Goal: Information Seeking & Learning: Learn about a topic

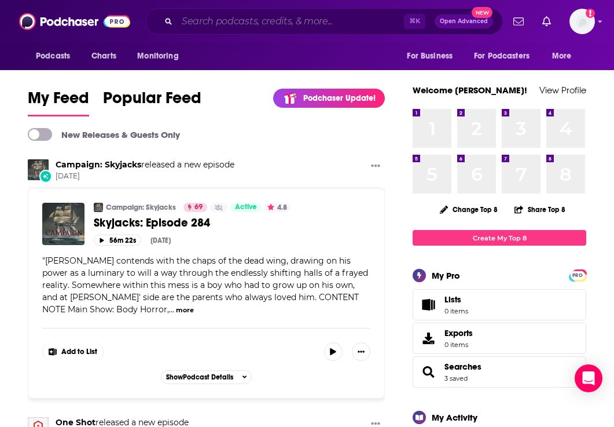
click at [329, 17] on input "Search podcasts, credits, & more..." at bounding box center [290, 21] width 227 height 19
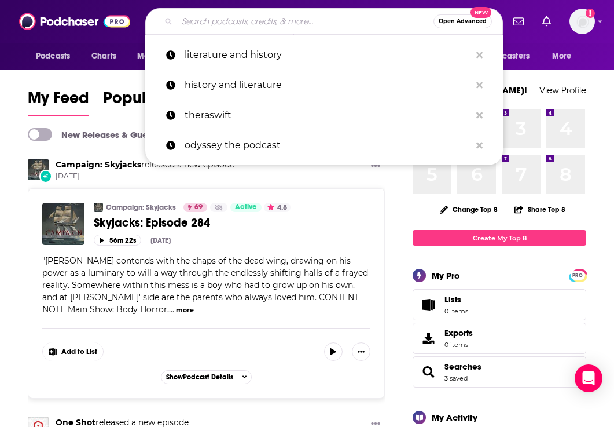
type input "t"
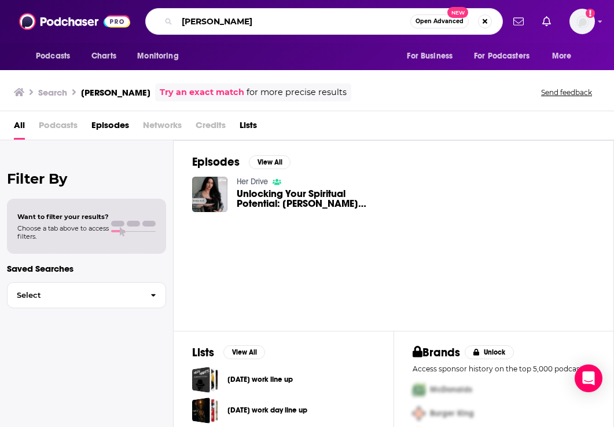
click at [201, 21] on input "[PERSON_NAME]" at bounding box center [293, 21] width 233 height 19
type input "[PERSON_NAME]"
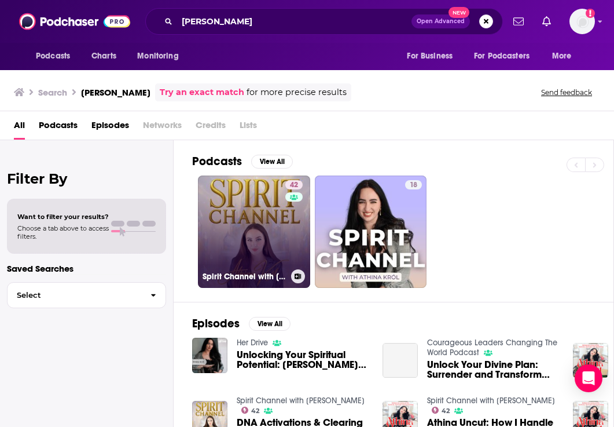
click at [223, 210] on link "42 Spirit Channel with [PERSON_NAME]" at bounding box center [254, 231] width 112 height 112
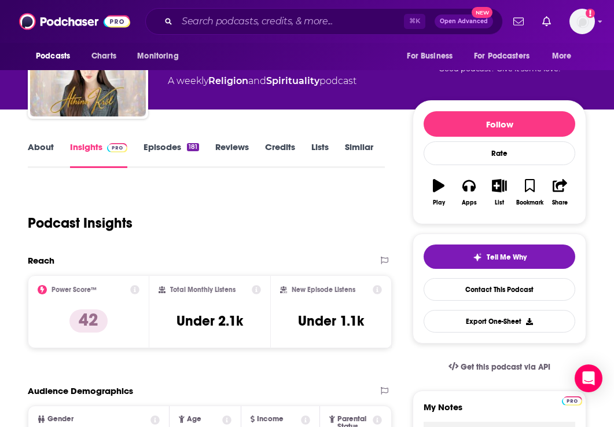
scroll to position [97, 0]
